Goal: Task Accomplishment & Management: Manage account settings

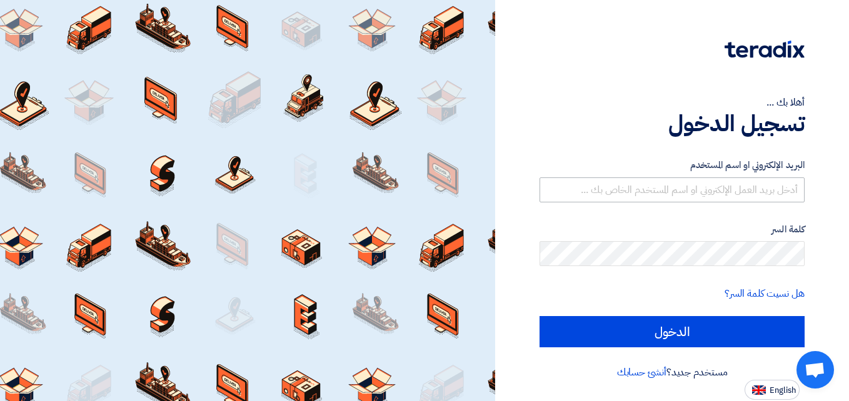
type input "[EMAIL_ADDRESS][DOMAIN_NAME]"
click at [666, 240] on div "كلمة السر" at bounding box center [671, 245] width 265 height 44
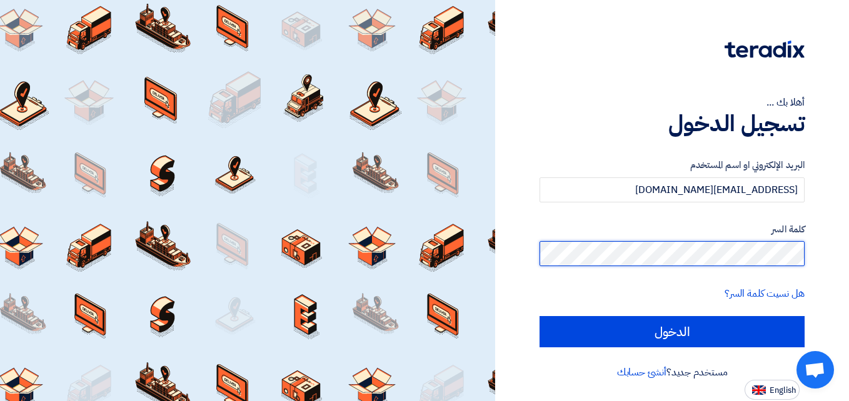
click at [539, 316] on input "الدخول" at bounding box center [671, 331] width 265 height 31
type input "Sign in"
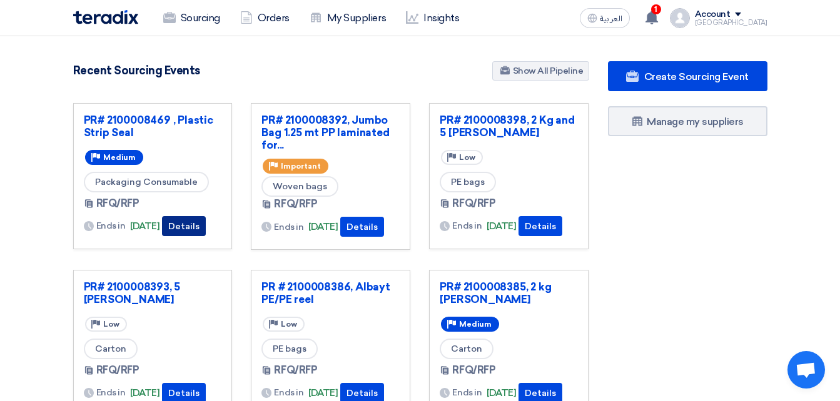
click at [194, 222] on button "Details" at bounding box center [184, 226] width 44 height 20
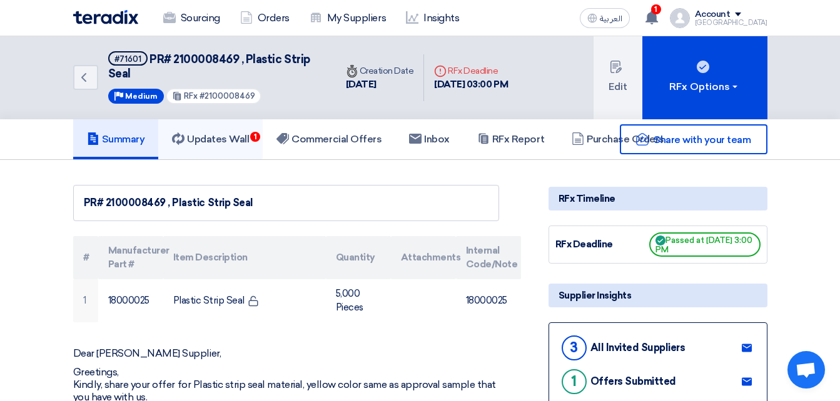
click at [238, 141] on h5 "Updates Wall 1" at bounding box center [210, 139] width 77 height 13
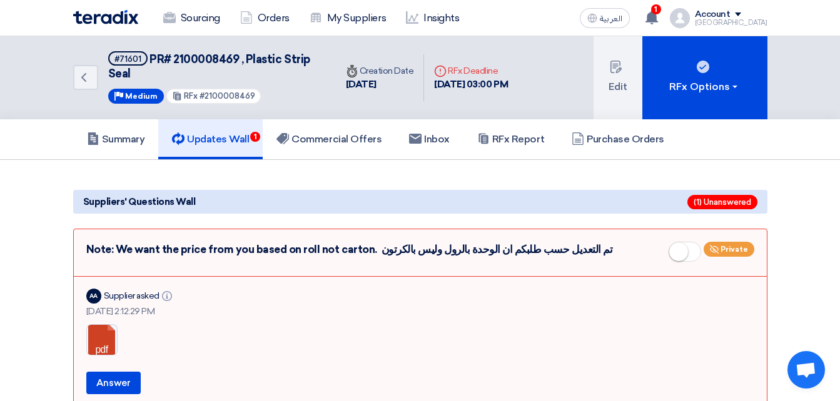
scroll to position [125, 0]
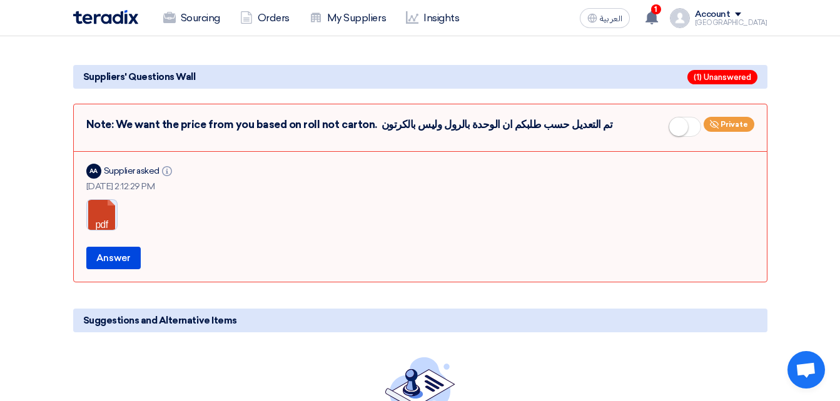
click at [108, 216] on link at bounding box center [137, 237] width 100 height 75
click at [95, 219] on link at bounding box center [137, 237] width 100 height 75
click at [121, 256] on button "Answer" at bounding box center [113, 258] width 54 height 23
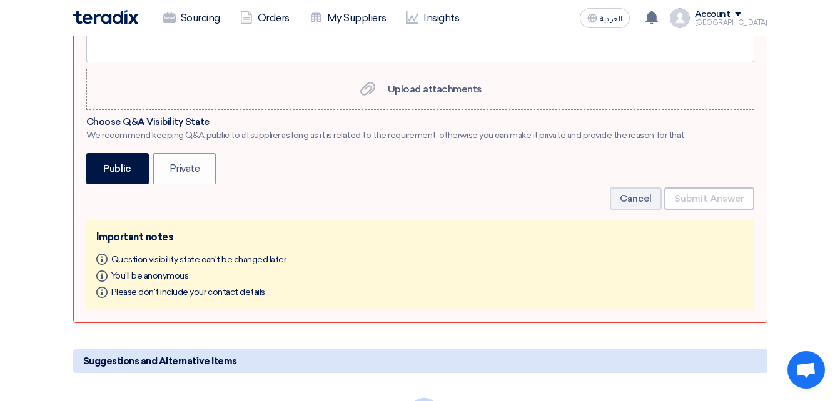
scroll to position [0, 0]
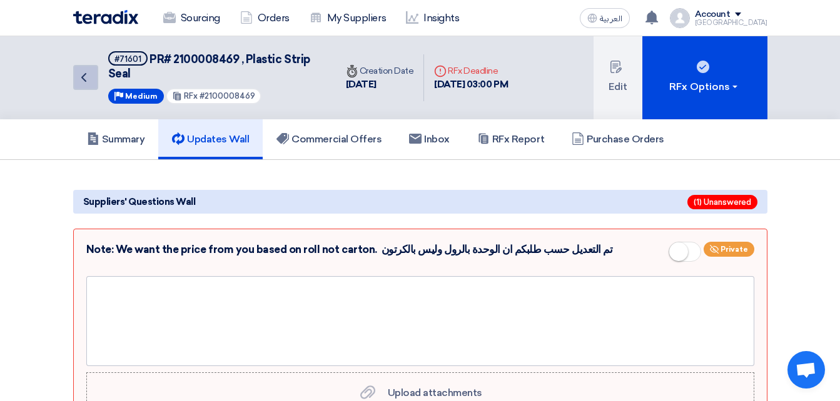
click at [79, 73] on icon "Back" at bounding box center [83, 77] width 15 height 15
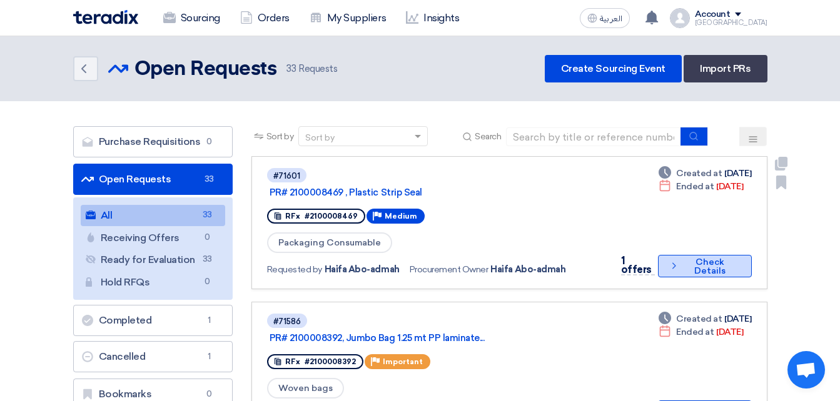
click at [668, 260] on icon "Check details" at bounding box center [673, 266] width 11 height 12
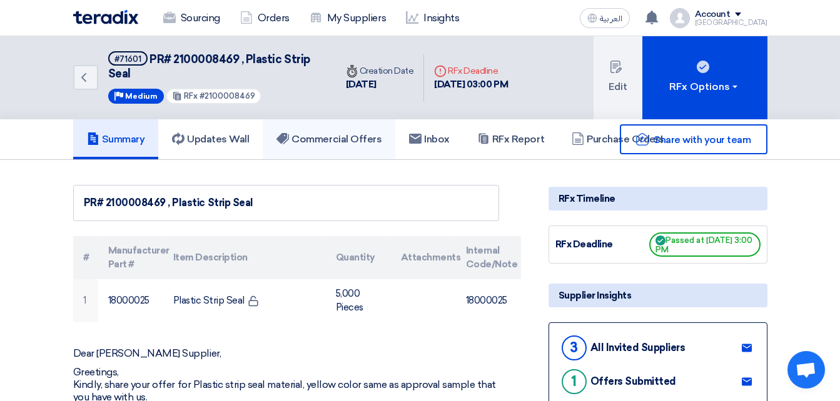
click at [356, 139] on h5 "Commercial Offers" at bounding box center [328, 139] width 105 height 13
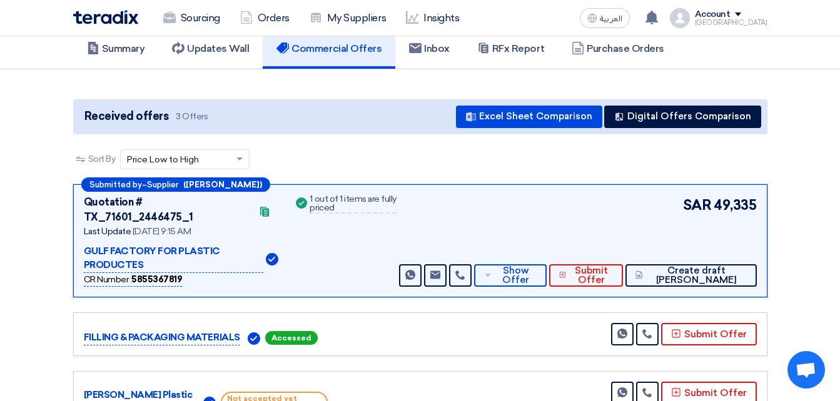
scroll to position [125, 0]
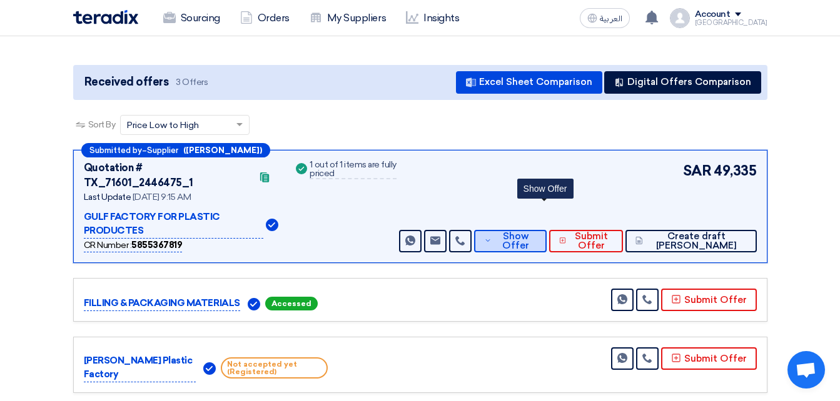
click at [536, 232] on span "Show Offer" at bounding box center [514, 241] width 41 height 19
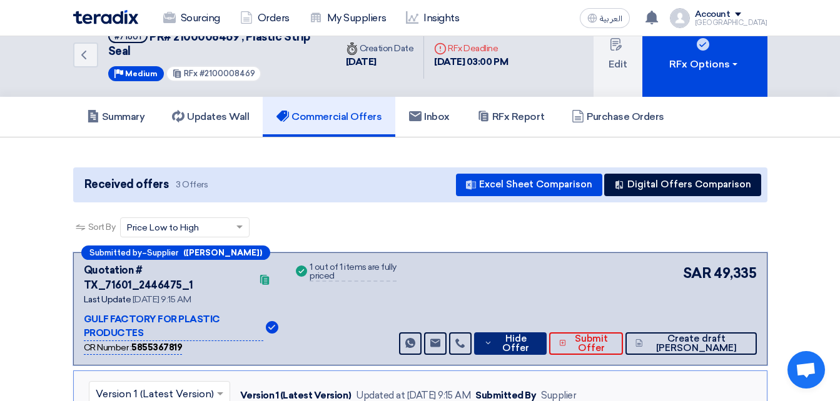
scroll to position [0, 0]
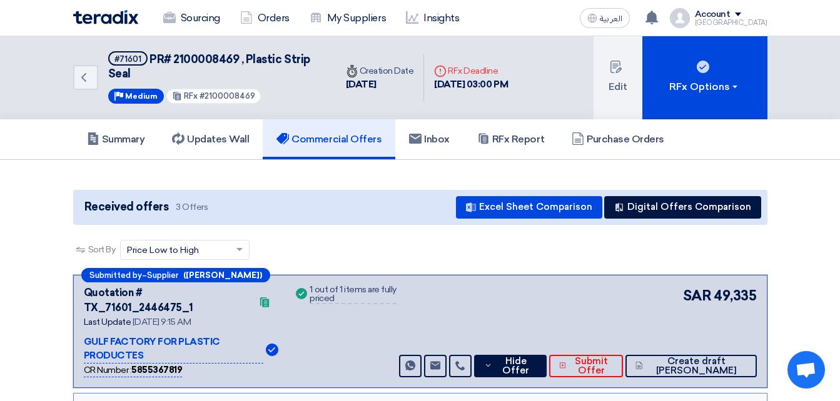
click at [496, 194] on div "Received offers 3 Offers Excel Sheet Comparison Digital Offers Comparison" at bounding box center [420, 207] width 694 height 35
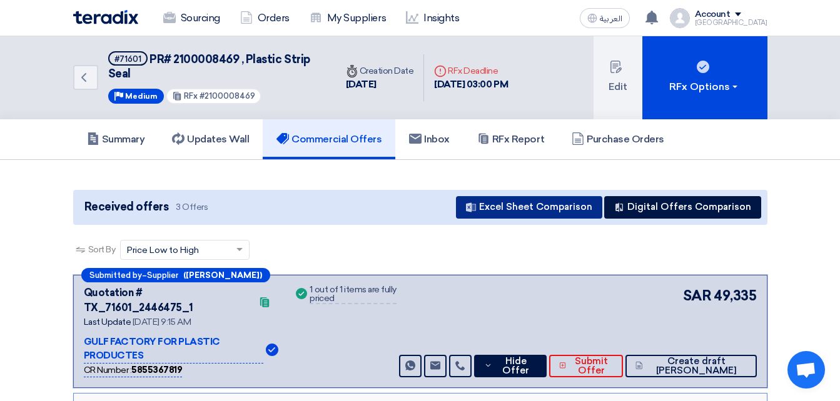
click at [496, 205] on button "Excel Sheet Comparison" at bounding box center [529, 207] width 146 height 23
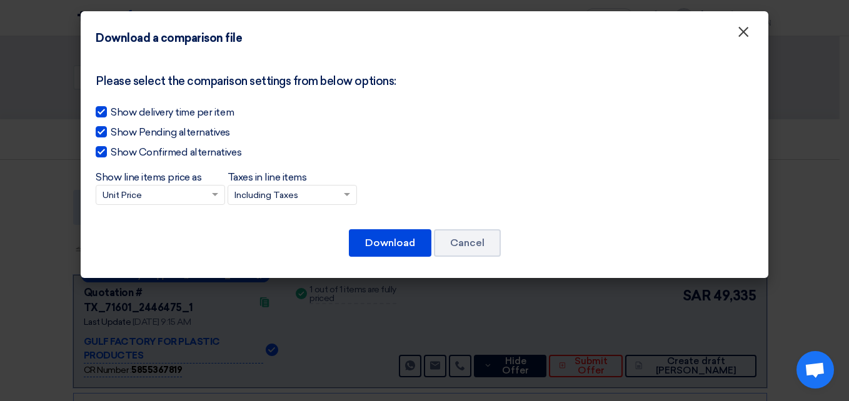
click at [753, 41] on button "×" at bounding box center [743, 32] width 33 height 25
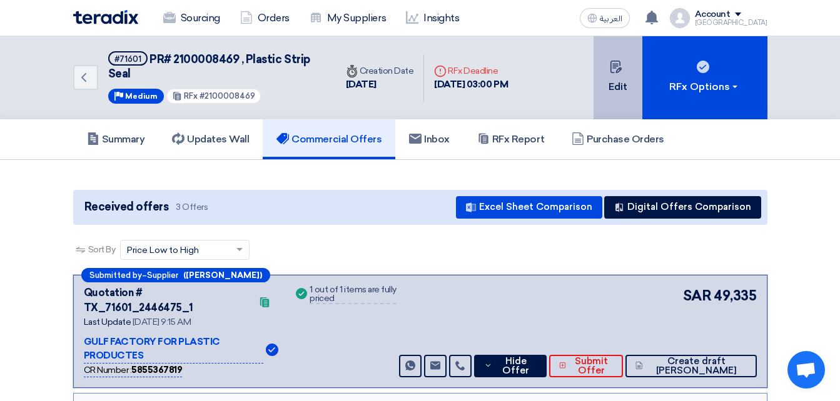
click at [612, 83] on button "Edit" at bounding box center [617, 77] width 49 height 83
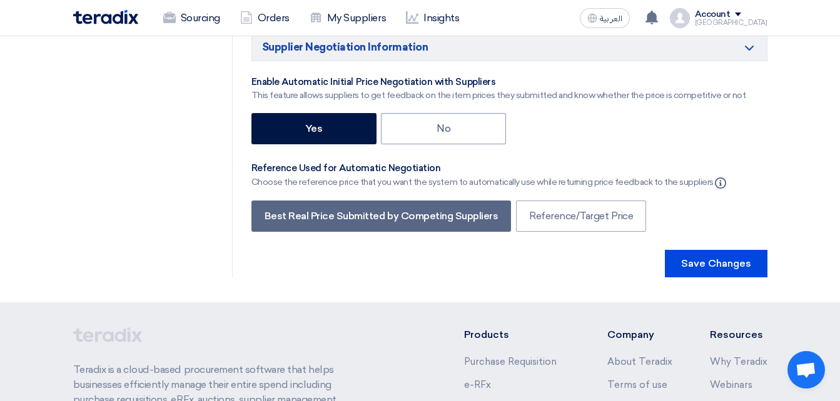
scroll to position [2250, 0]
